Goal: Transaction & Acquisition: Purchase product/service

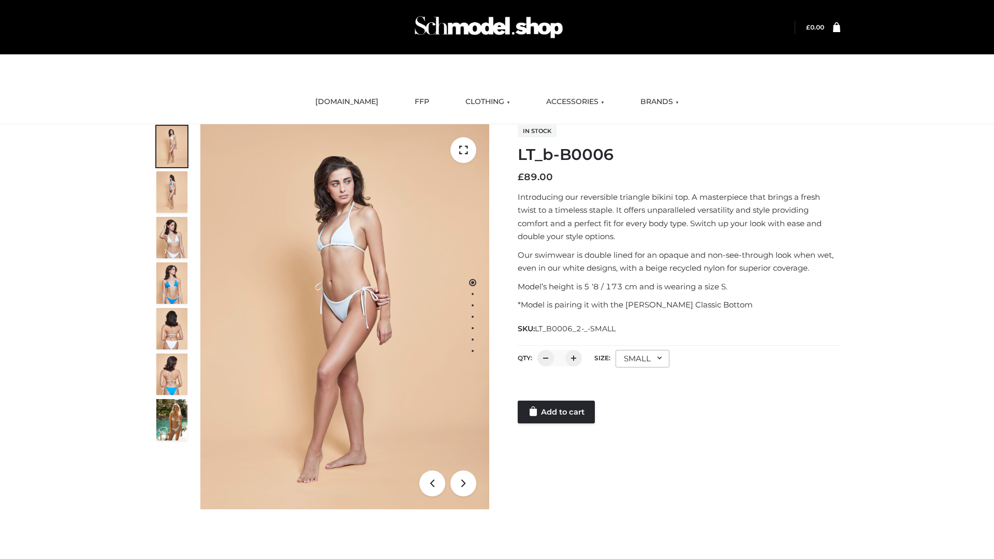
click at [557, 412] on link "Add to cart" at bounding box center [555, 412] width 77 height 23
